Goal: Information Seeking & Learning: Learn about a topic

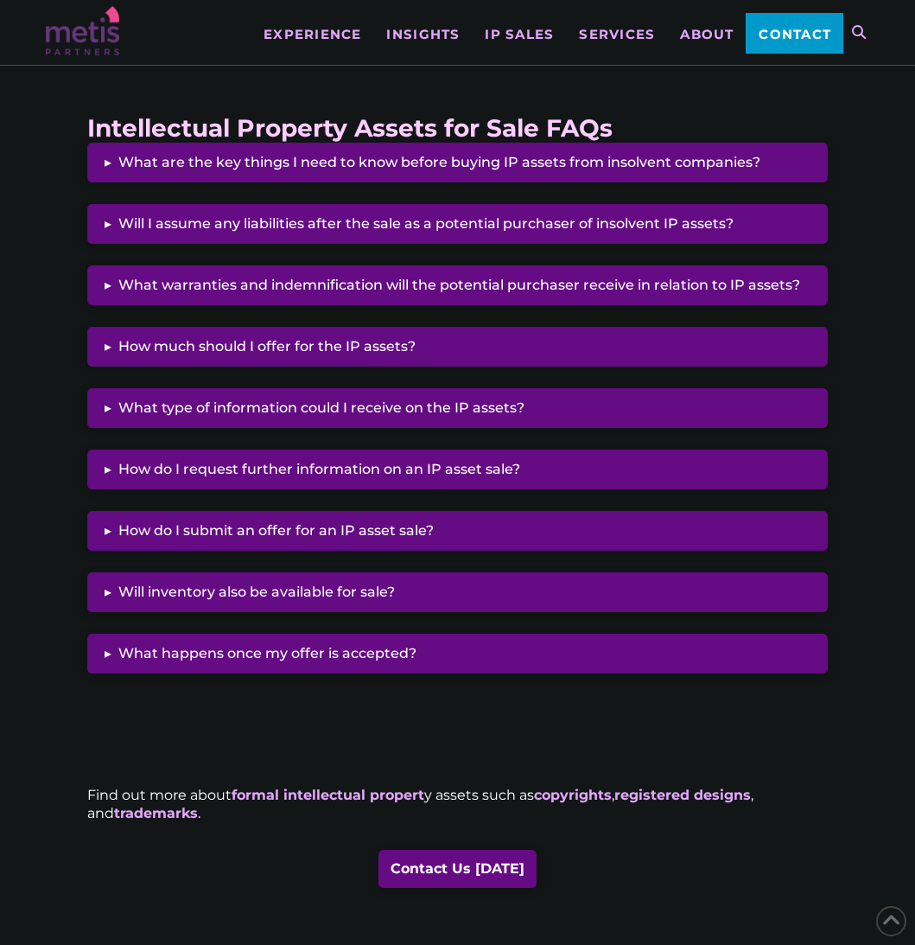
scroll to position [1654, 0]
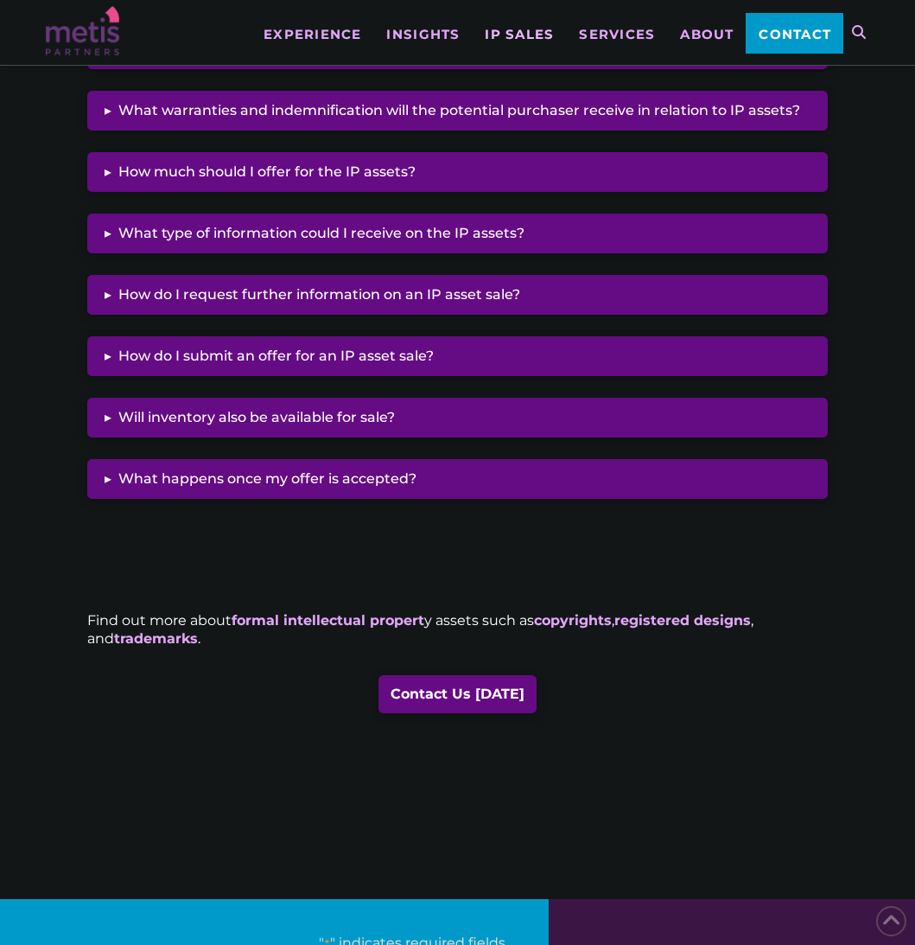
click at [540, 21] on link "IP Sales" at bounding box center [519, 20] width 94 height 41
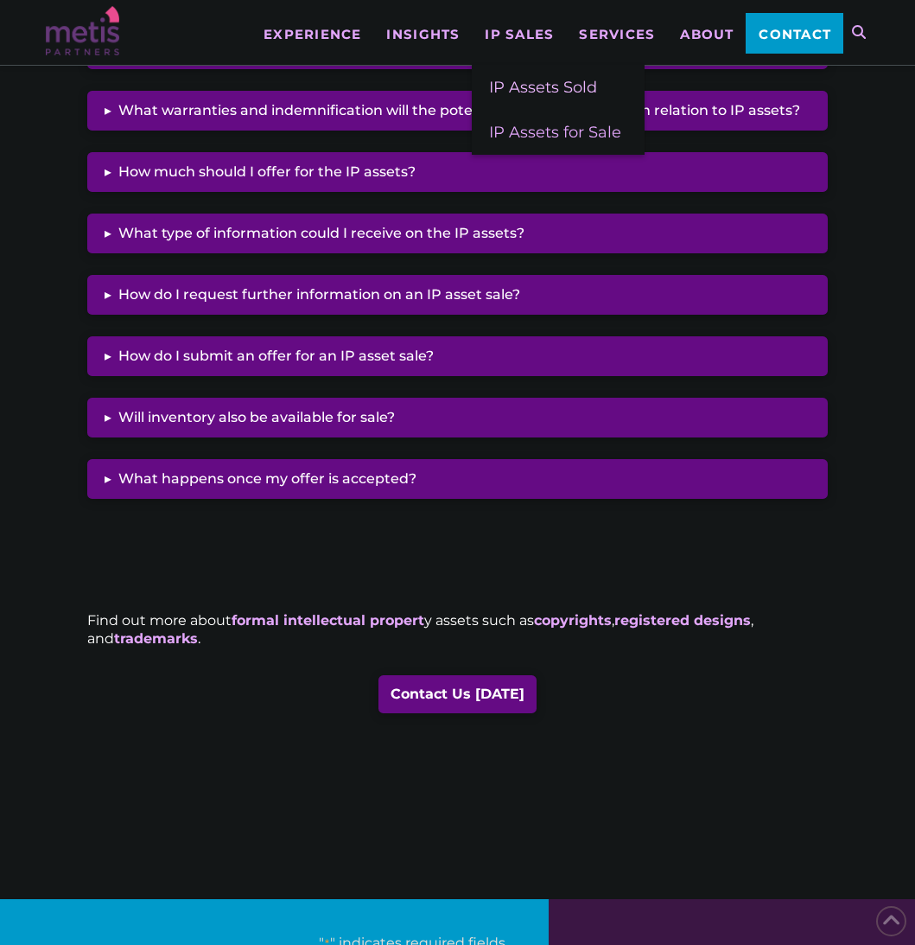
click at [526, 85] on span "IP Assets Sold" at bounding box center [543, 87] width 108 height 19
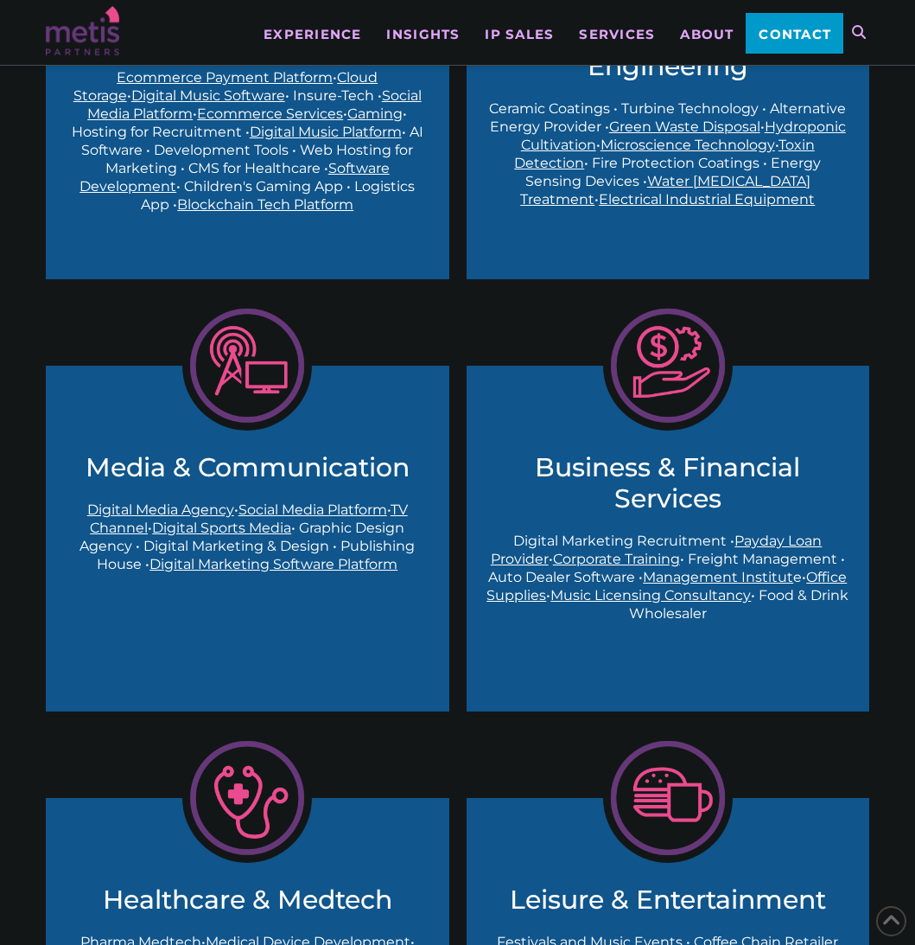
scroll to position [1196, 0]
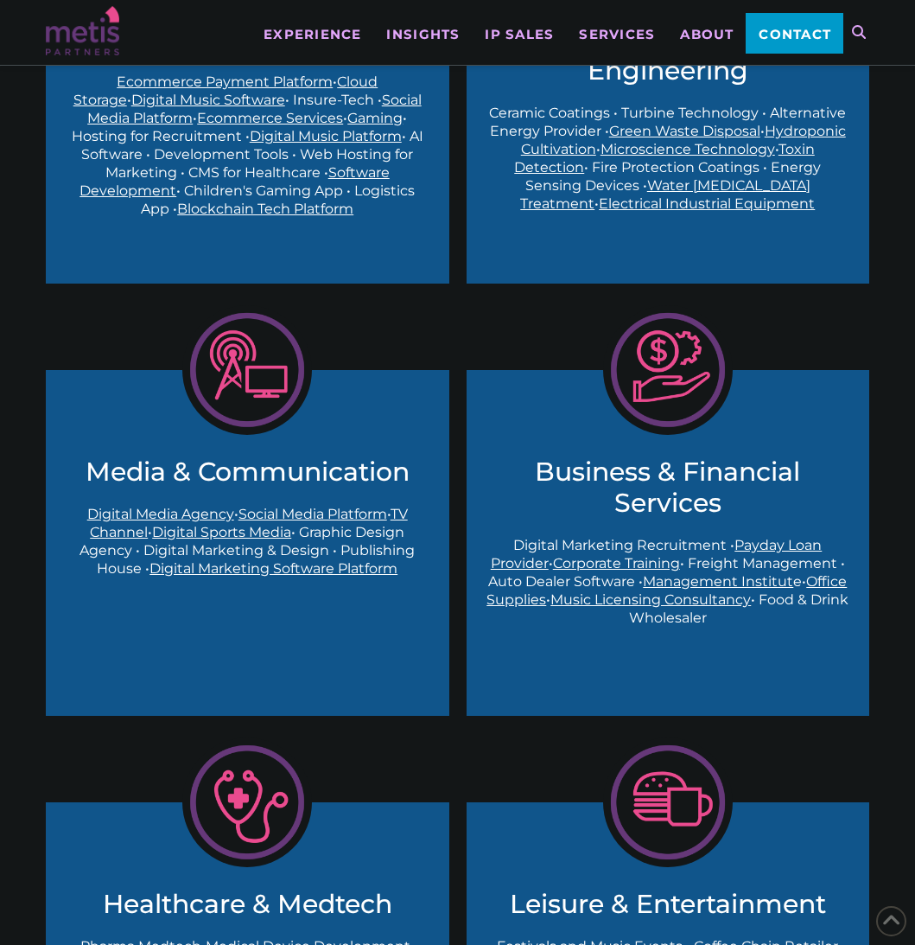
click at [231, 416] on img at bounding box center [247, 370] width 130 height 130
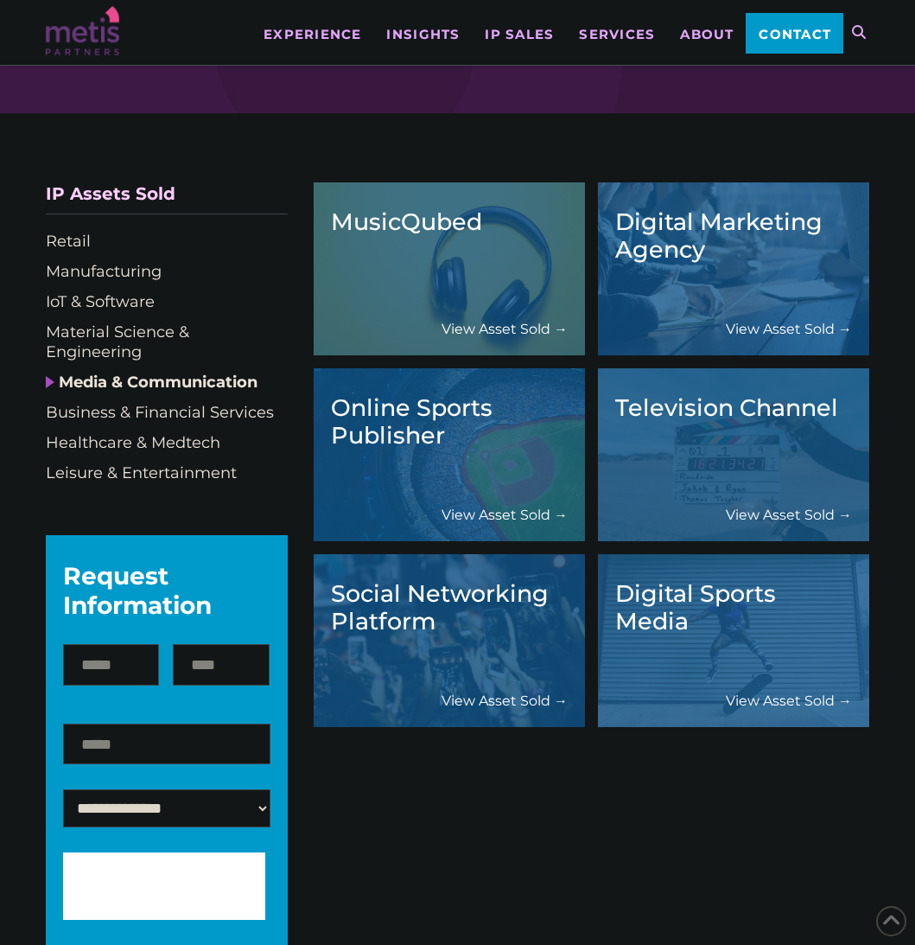
scroll to position [135, 0]
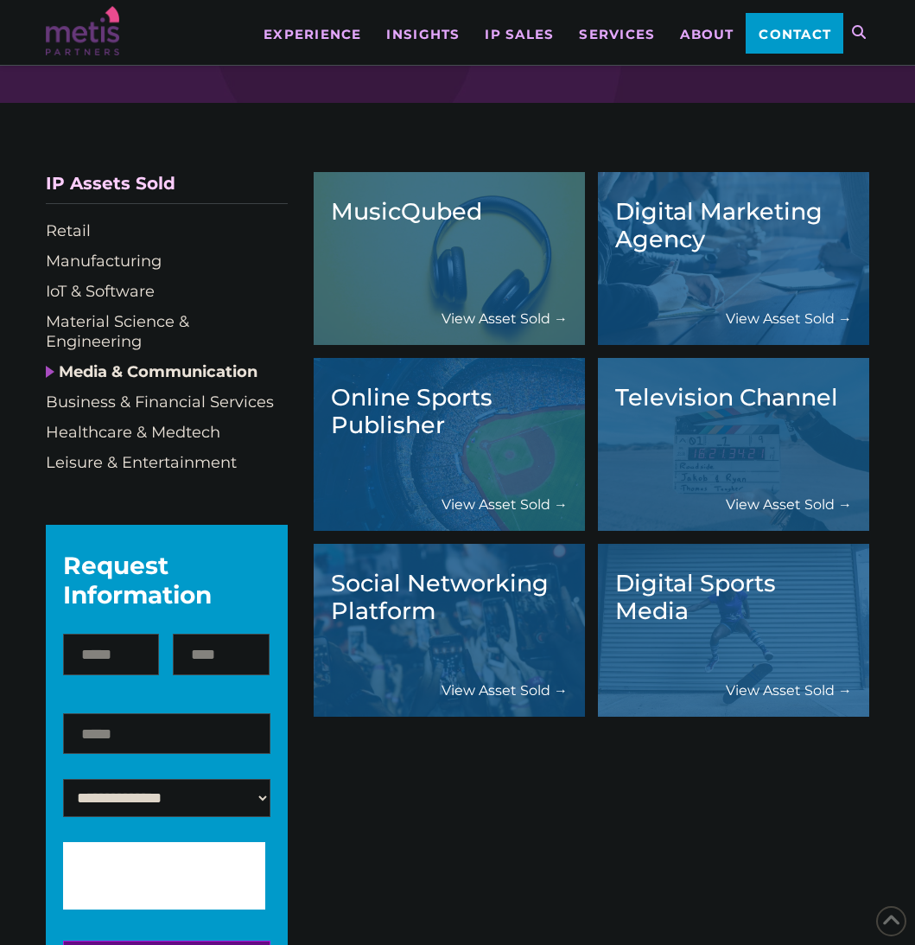
click at [734, 434] on div "Television Channel View Asset Sold →" at bounding box center [733, 444] width 237 height 138
click at [763, 499] on link "View Asset Sold →" at bounding box center [789, 504] width 126 height 18
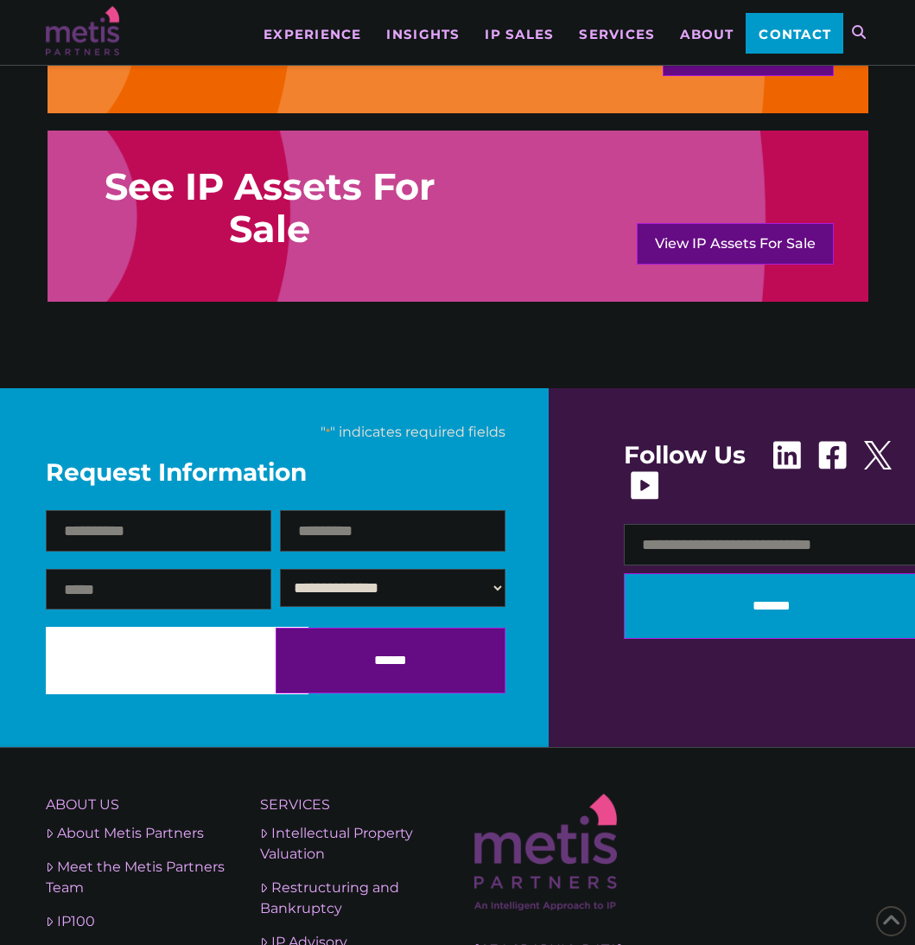
scroll to position [1388, 0]
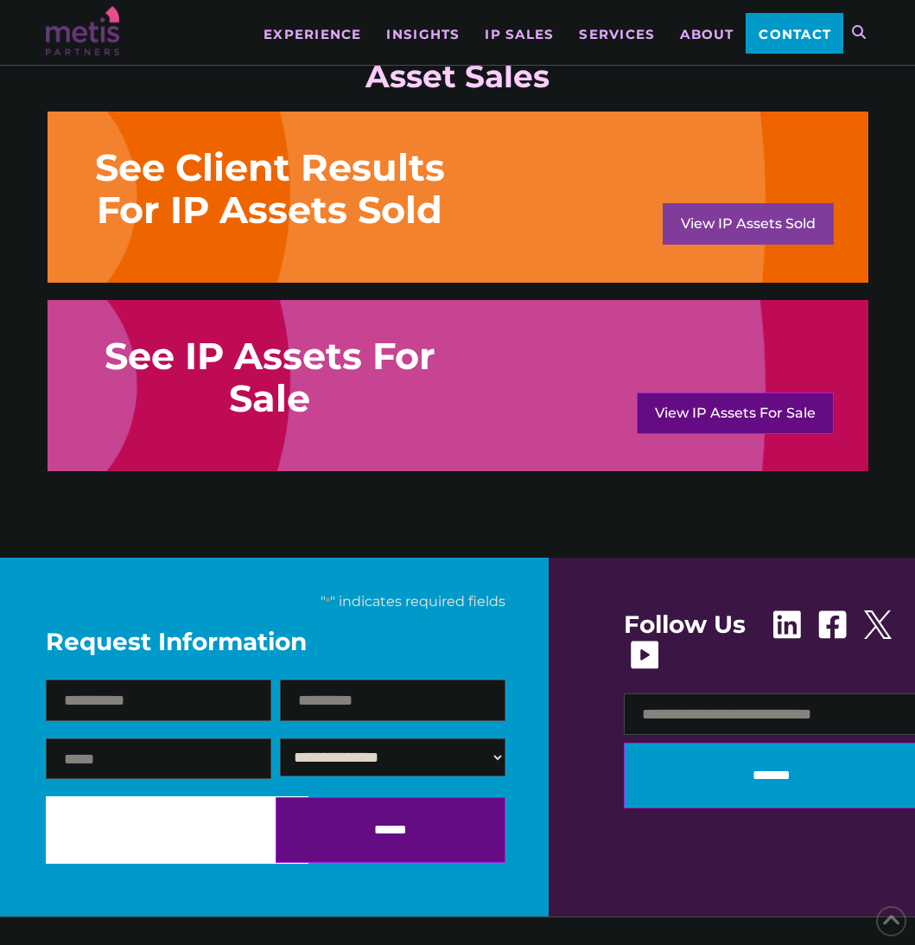
click at [715, 227] on link "View IP Assets Sold" at bounding box center [748, 223] width 171 height 41
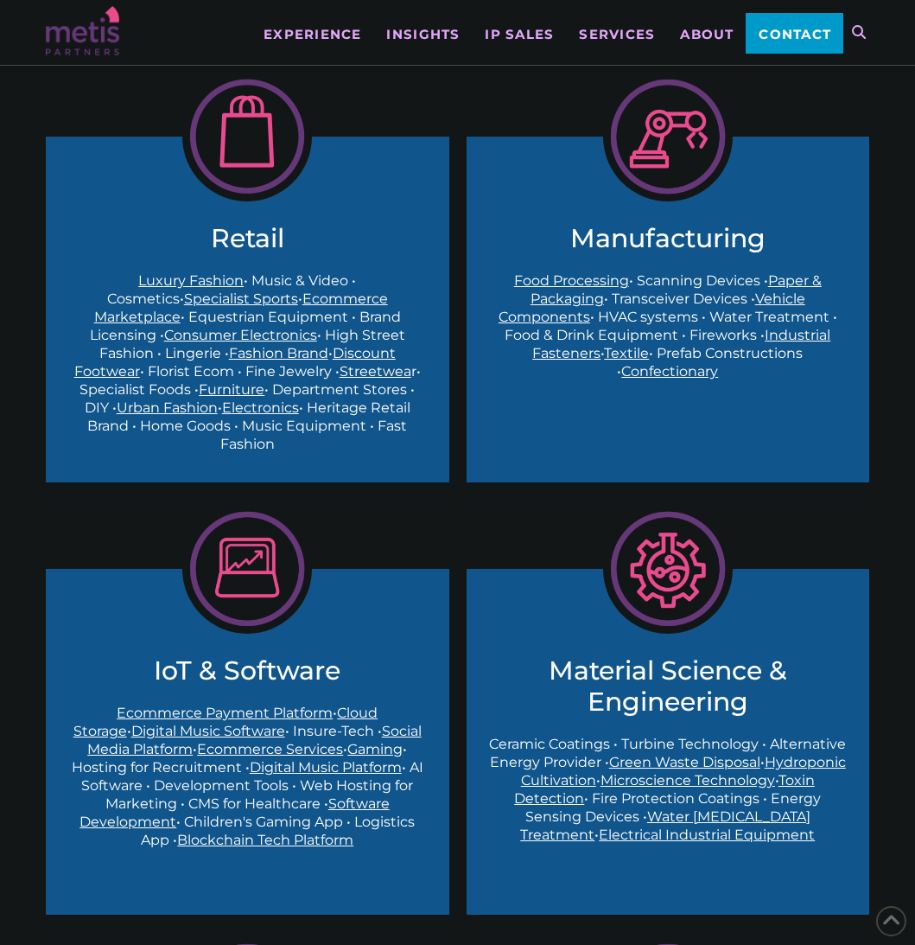
scroll to position [550, 0]
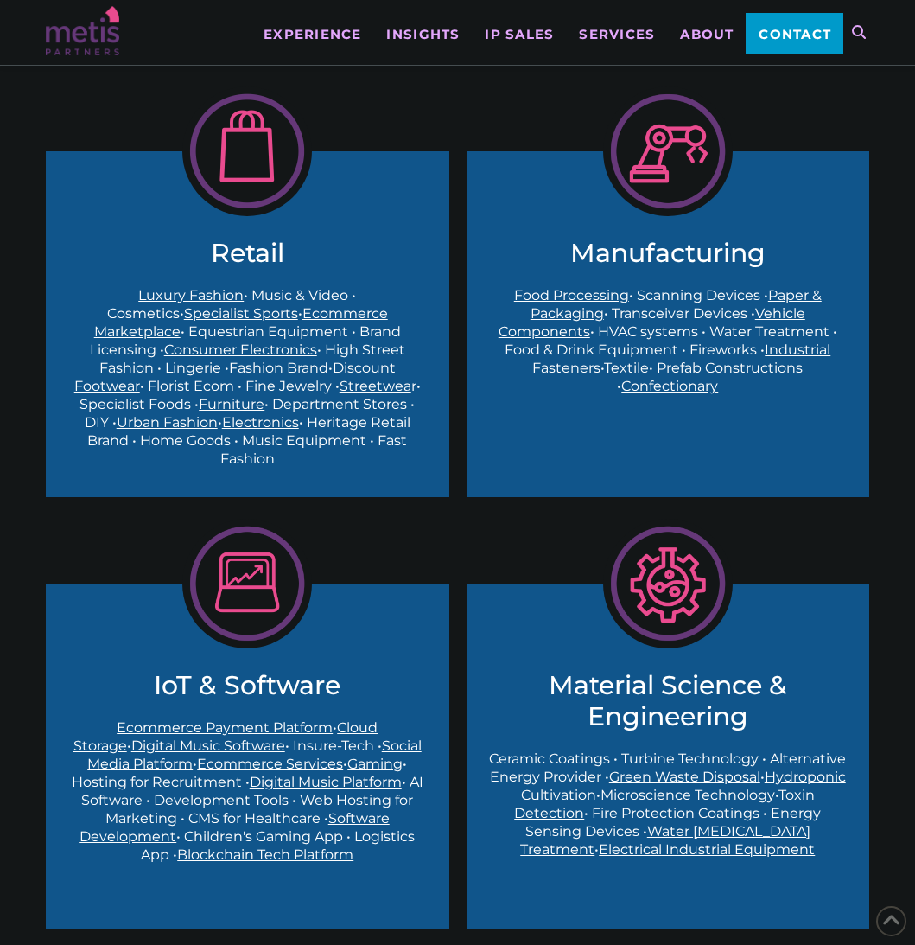
click at [243, 181] on img at bounding box center [247, 151] width 130 height 130
click at [260, 572] on img at bounding box center [247, 584] width 130 height 130
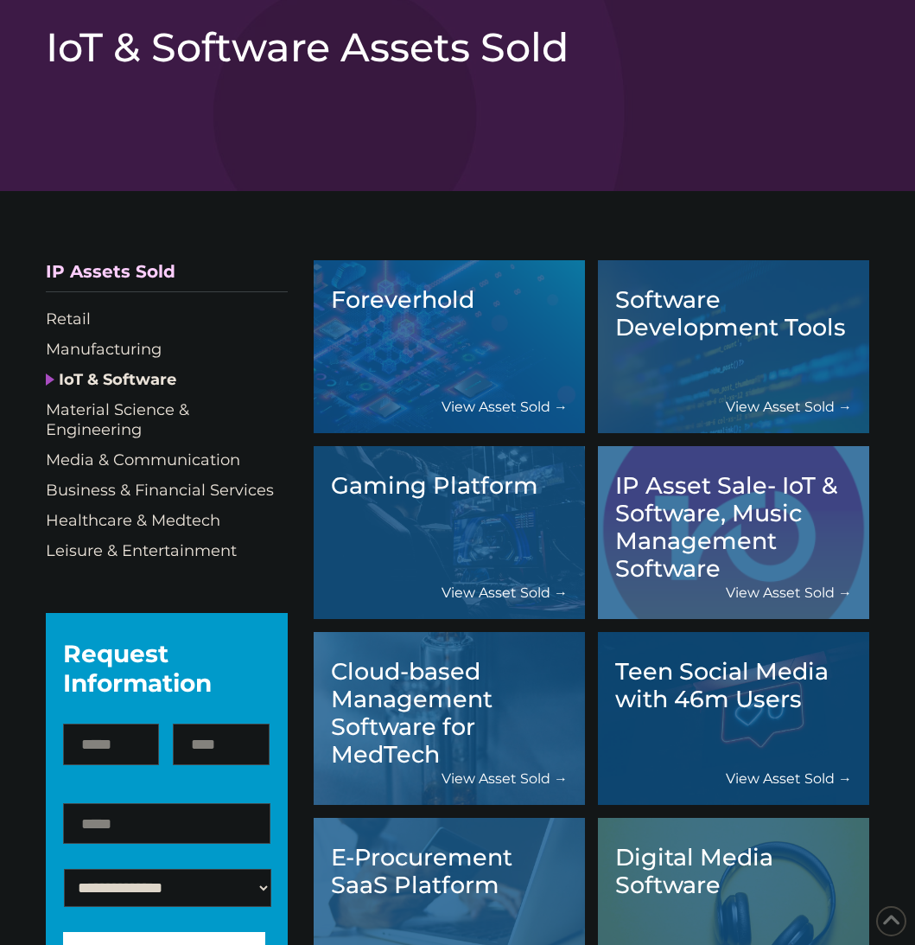
scroll to position [200, 0]
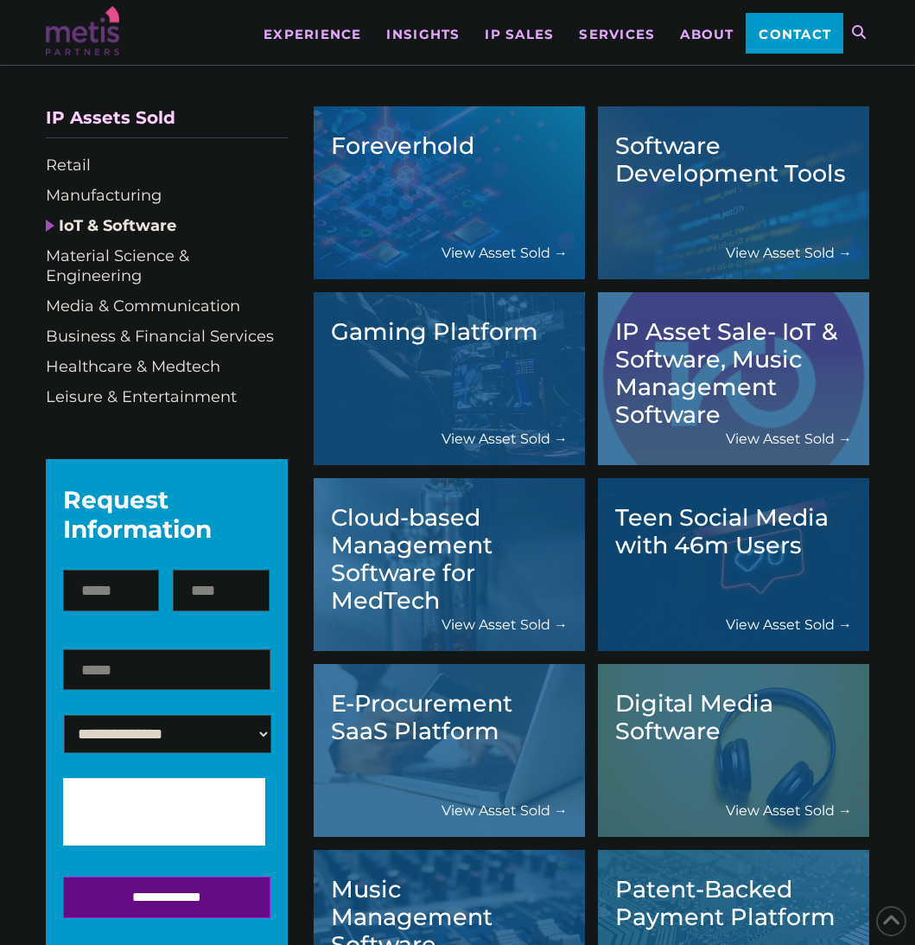
click at [427, 370] on div "Gaming Platform View Asset Sold →" at bounding box center [449, 378] width 237 height 138
click at [466, 411] on div "Gaming Platform View Asset Sold →" at bounding box center [449, 378] width 237 height 138
click at [466, 424] on div "Gaming Platform View Asset Sold →" at bounding box center [449, 378] width 237 height 138
click at [466, 446] on link "View Asset Sold →" at bounding box center [505, 439] width 126 height 18
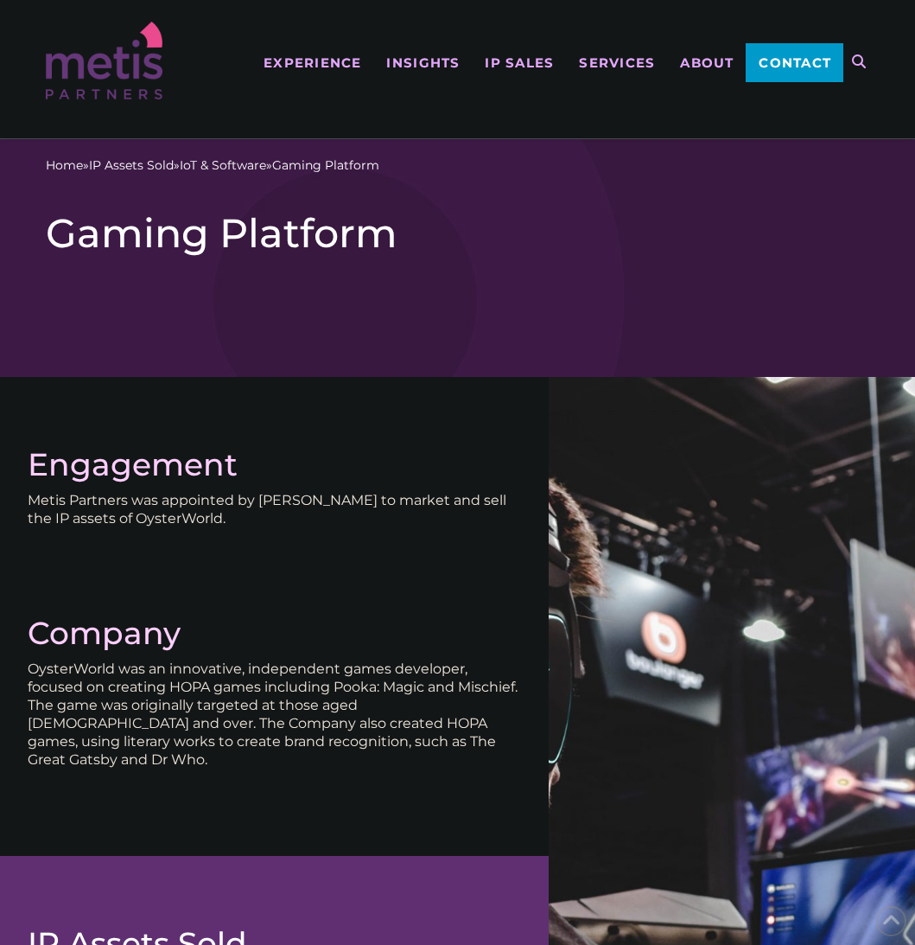
click at [463, 442] on div "Engagement Metis Partners was appointed by Kreston Reeves to market and sell th…" at bounding box center [274, 496] width 549 height 238
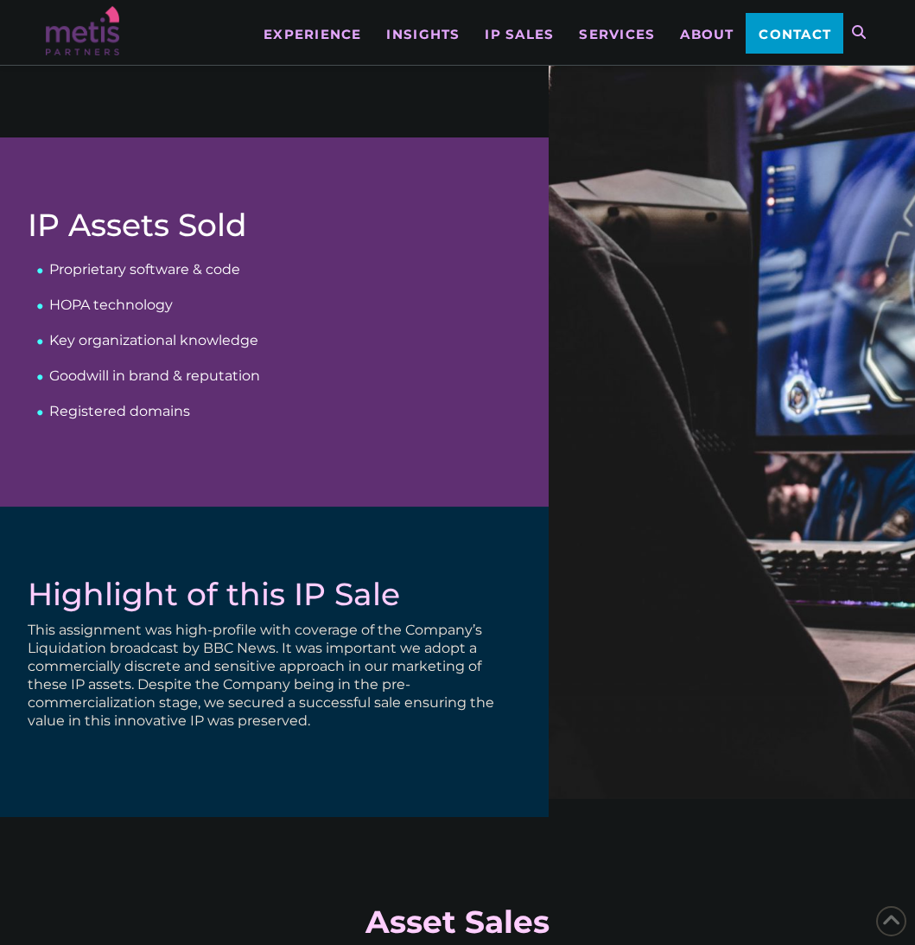
scroll to position [587, 0]
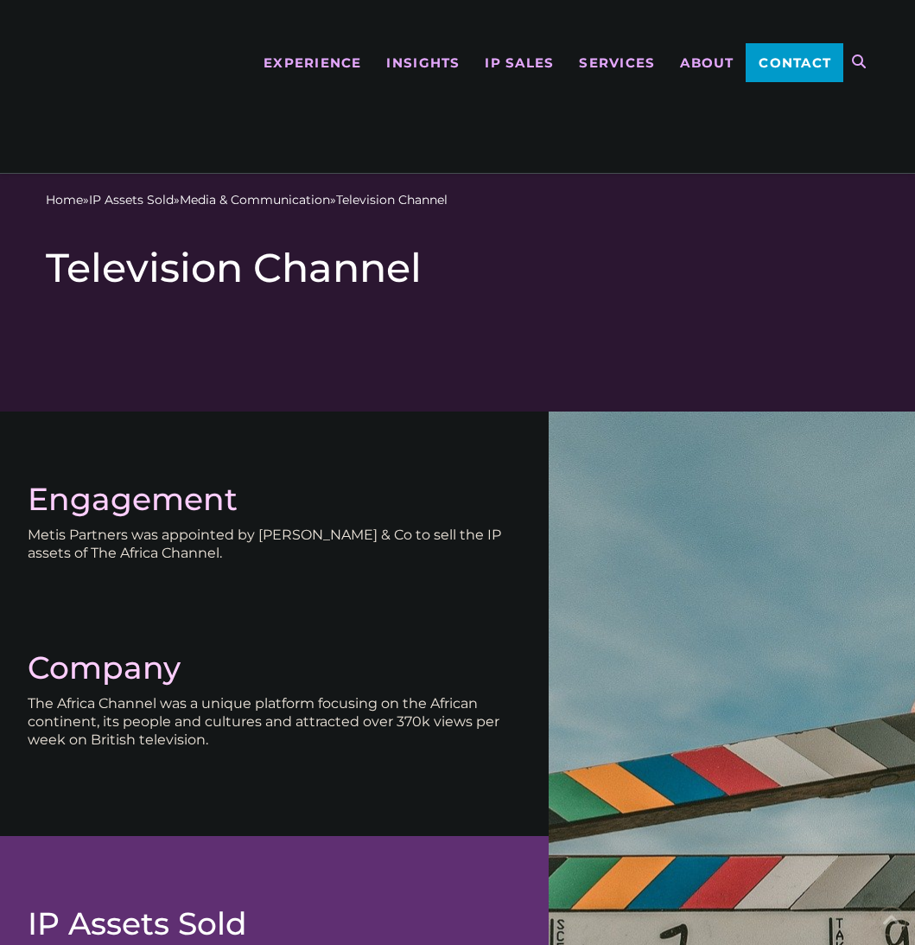
scroll to position [1388, 0]
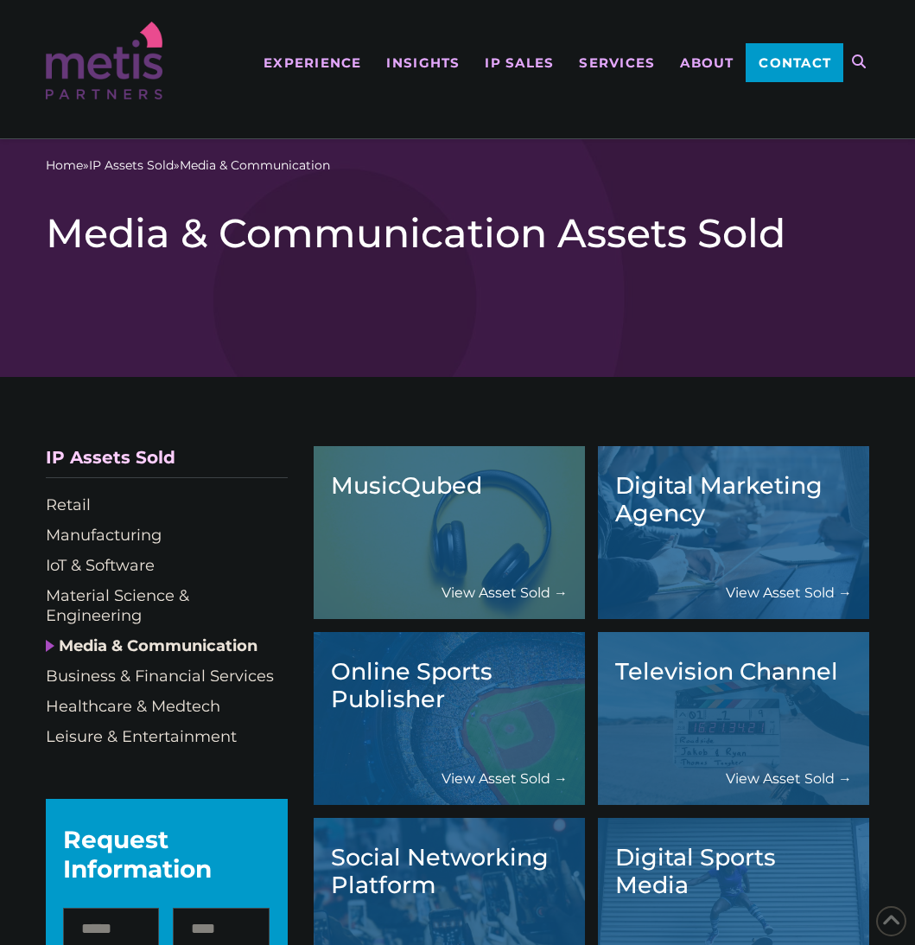
scroll to position [135, 0]
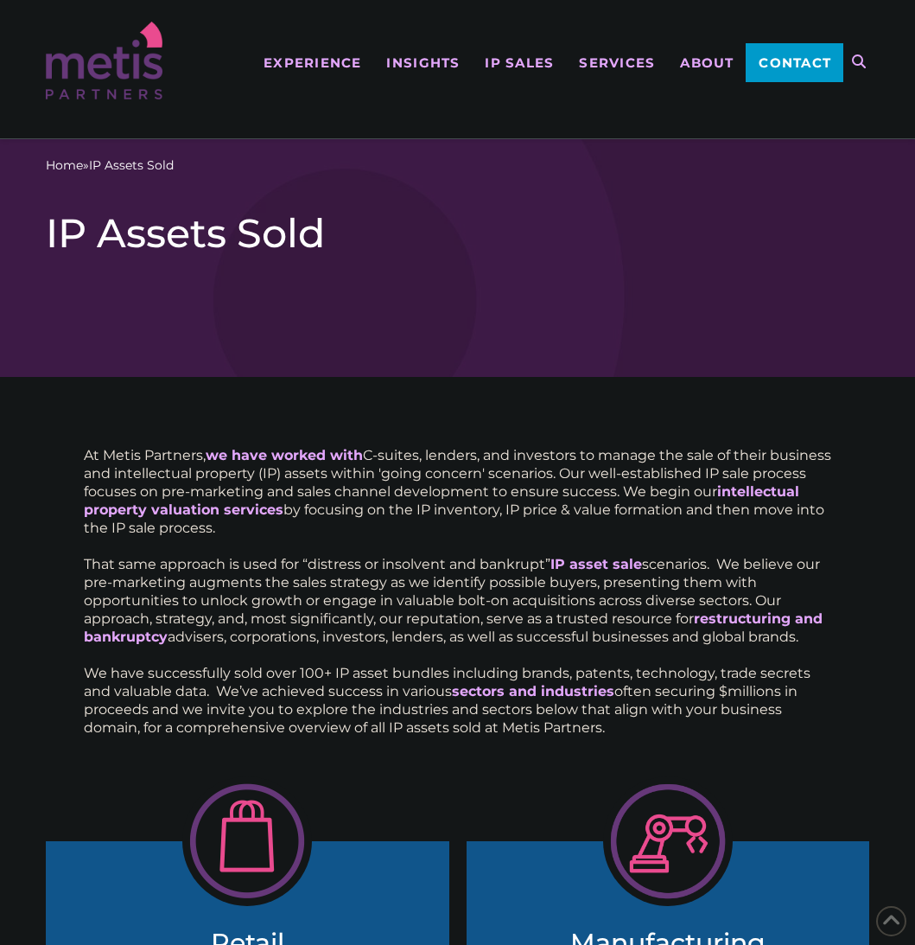
scroll to position [1196, 0]
